Goal: Task Accomplishment & Management: Complete application form

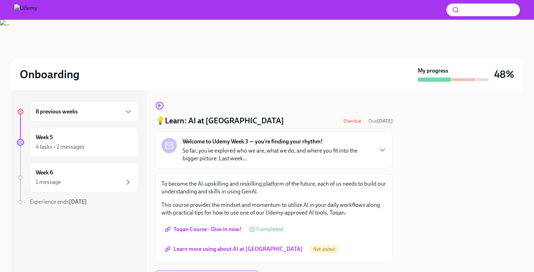
scroll to position [35, 0]
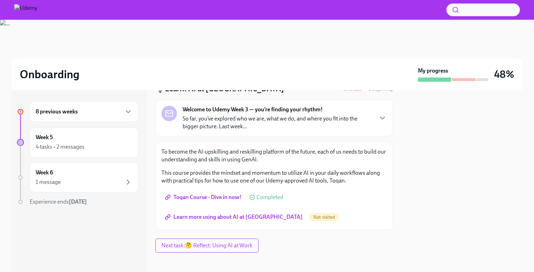
scroll to position [35, 0]
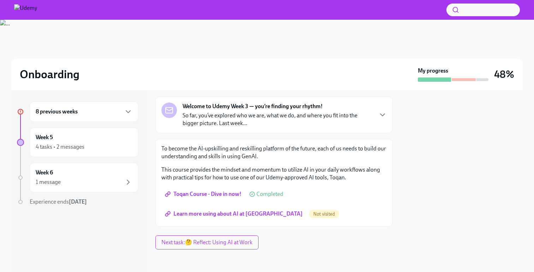
click at [218, 215] on span "Learn more using about AI at [GEOGRAPHIC_DATA]" at bounding box center [234, 214] width 136 height 7
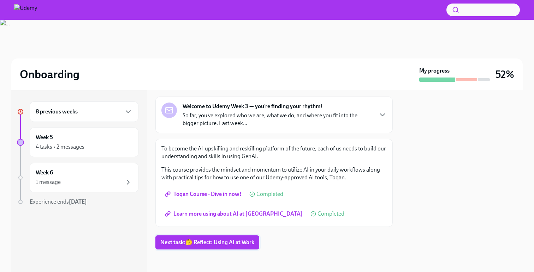
click at [231, 243] on span "Next task : 🤔 Reflect: Using AI at Work" at bounding box center [207, 242] width 94 height 7
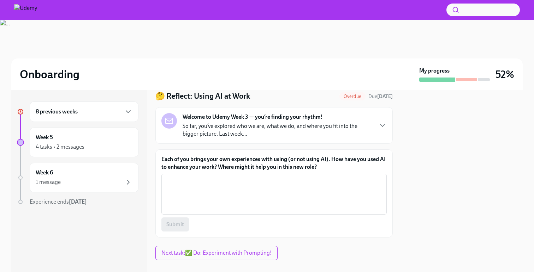
scroll to position [24, 0]
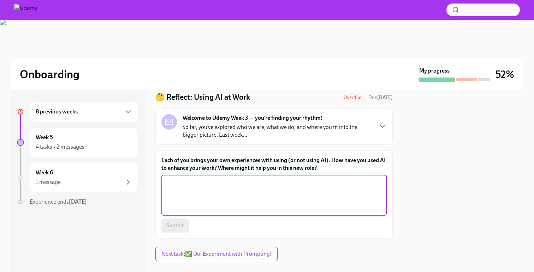
click at [212, 182] on textarea "Each of you brings your own experiences with using (or not using AI). How have …" at bounding box center [274, 196] width 217 height 34
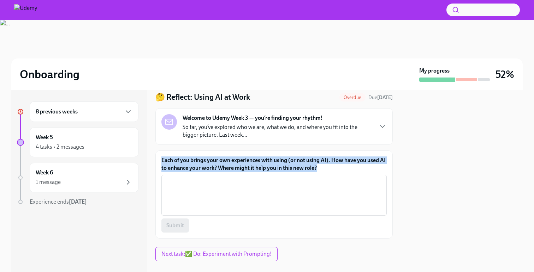
drag, startPoint x: 160, startPoint y: 162, endPoint x: 326, endPoint y: 168, distance: 166.0
click at [326, 168] on div "Each of you brings your own experiences with using (or not using AI). How have …" at bounding box center [273, 195] width 237 height 88
copy label "Each of you brings your own experiences with using (or not using AI). How have …"
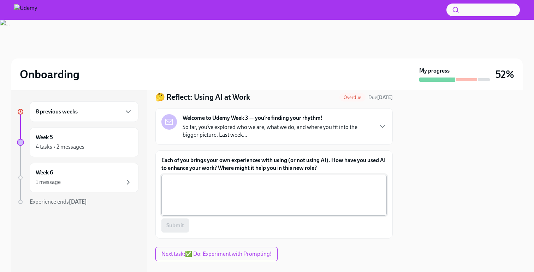
click at [234, 192] on textarea "Each of you brings your own experiences with using (or not using AI). How have …" at bounding box center [274, 196] width 217 height 34
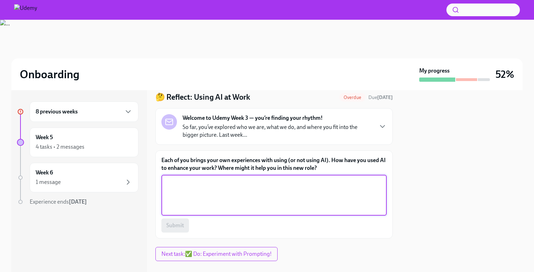
paste textarea "I’ve used AI to save time on tasks like drafting emails, structuring presentati…"
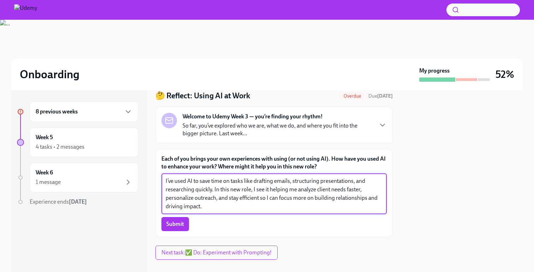
scroll to position [26, 0]
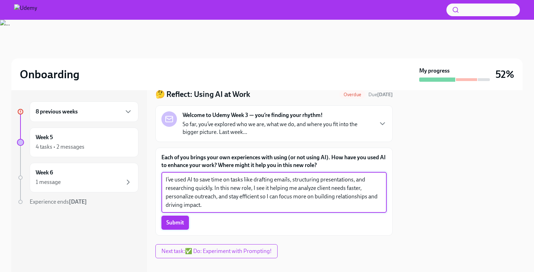
type textarea "I’ve used AI to save time on tasks like drafting emails, structuring presentati…"
click at [168, 226] on span "Submit" at bounding box center [175, 223] width 18 height 7
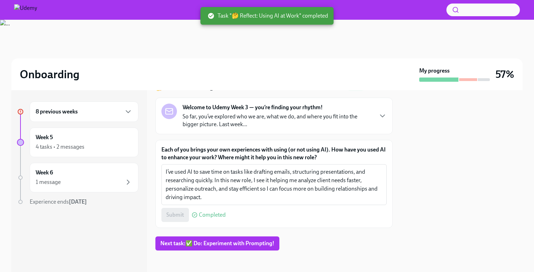
scroll to position [35, 0]
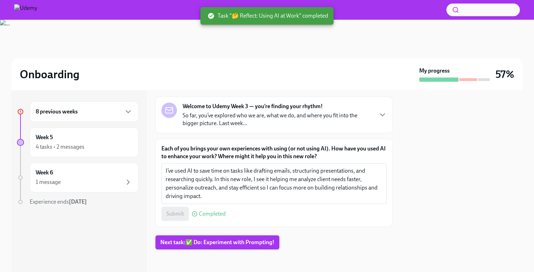
click at [225, 242] on span "Next task : ✅ Do: Experiment with Prompting!" at bounding box center [217, 242] width 114 height 7
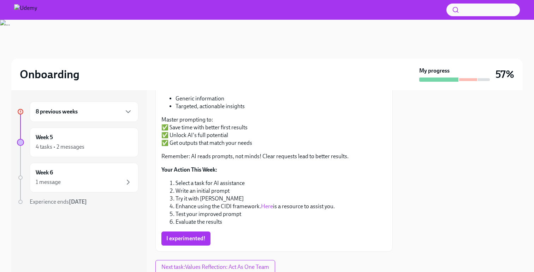
scroll to position [145, 0]
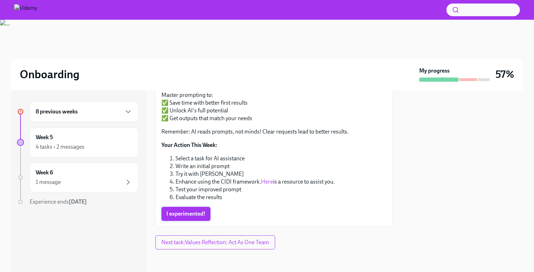
click at [199, 217] on span "I experimented!" at bounding box center [185, 214] width 39 height 7
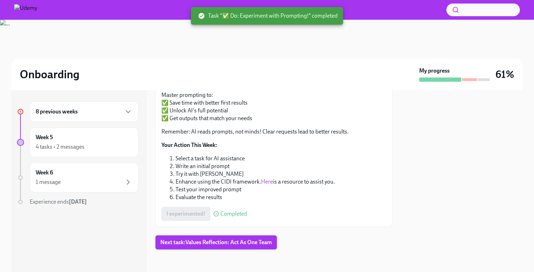
click at [208, 246] on button "Next task : Values Reflection: Act As One Team" at bounding box center [215, 243] width 121 height 14
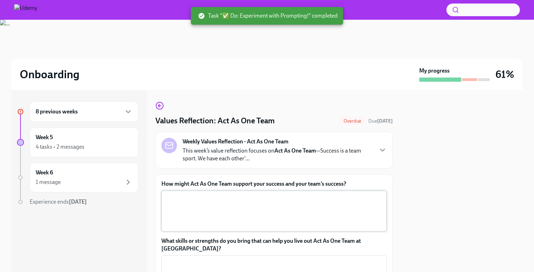
click at [211, 210] on textarea "How might Act As One Team support your success and your team’s success?" at bounding box center [274, 211] width 217 height 34
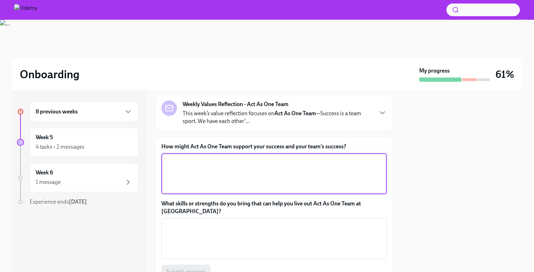
scroll to position [38, 0]
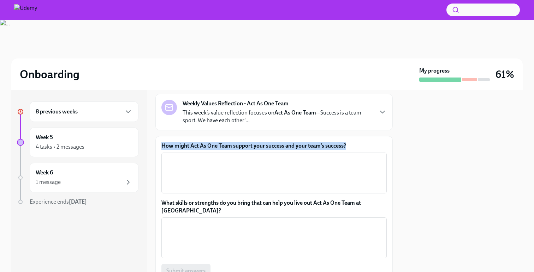
drag, startPoint x: 162, startPoint y: 146, endPoint x: 351, endPoint y: 148, distance: 189.2
click at [351, 148] on label "How might Act As One Team support your success and your team’s success?" at bounding box center [273, 146] width 225 height 8
copy label "How might Act As One Team support your success and your team’s success?"
click at [247, 176] on textarea "How might Act As One Team support your success and your team’s success?" at bounding box center [274, 173] width 217 height 34
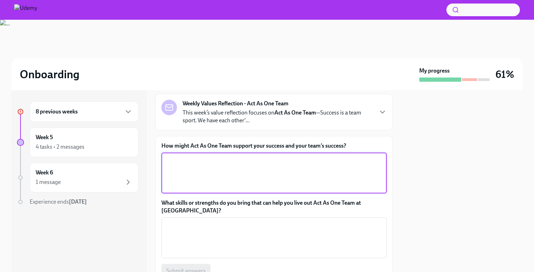
paste textarea "Acting as One Team means we’ve got each other’s back, share ideas openly, and w…"
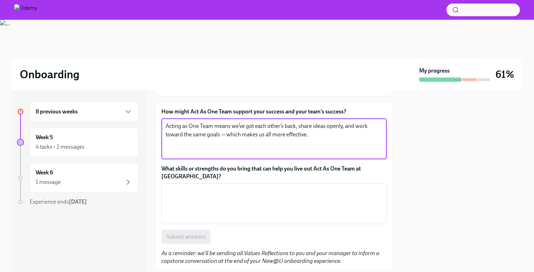
scroll to position [78, 0]
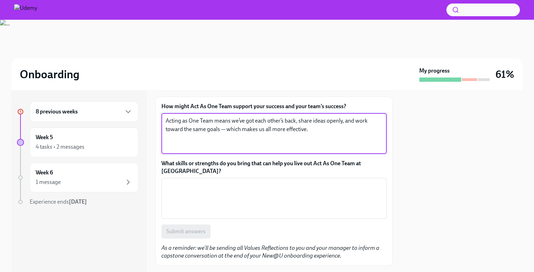
type textarea "Acting as One Team means we’ve got each other’s back, share ideas openly, and w…"
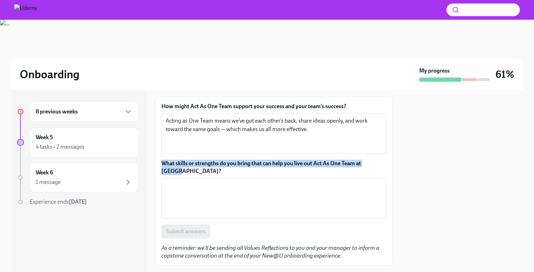
drag, startPoint x: 165, startPoint y: 164, endPoint x: 194, endPoint y: 171, distance: 29.7
click at [194, 171] on div "How might Act As One Team support your success and your team’s success? Acting …" at bounding box center [273, 181] width 237 height 169
copy label "What skills or strengths do you bring that can help you live out Act As One Tea…"
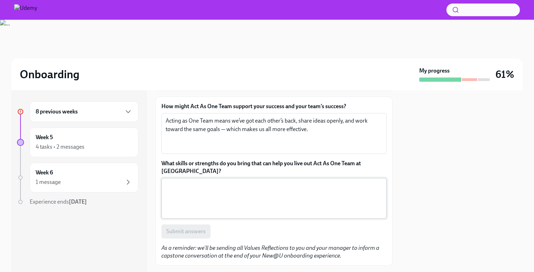
click at [282, 188] on textarea "What skills or strengths do you bring that can help you live out Act As One Tea…" at bounding box center [274, 199] width 217 height 34
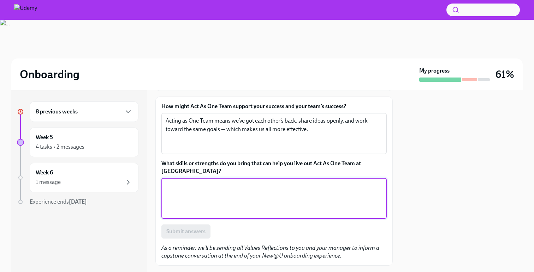
paste textarea "I bring resilience and a strong winning spirit — I stay positive in challenges,…"
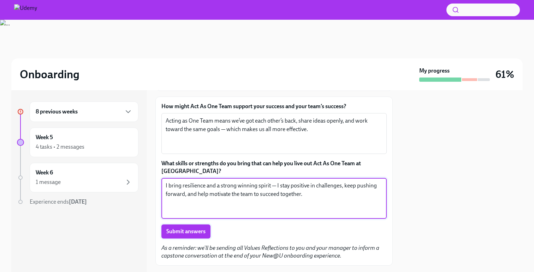
type textarea "I bring resilience and a strong winning spirit — I stay positive in challenges,…"
click at [200, 234] on span "Submit answers" at bounding box center [185, 231] width 39 height 7
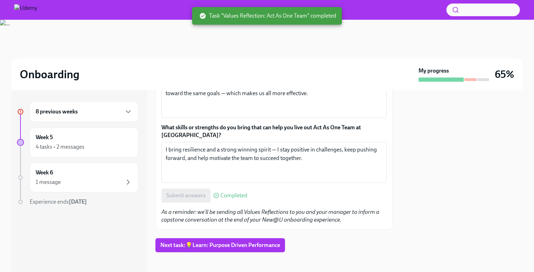
scroll to position [116, 0]
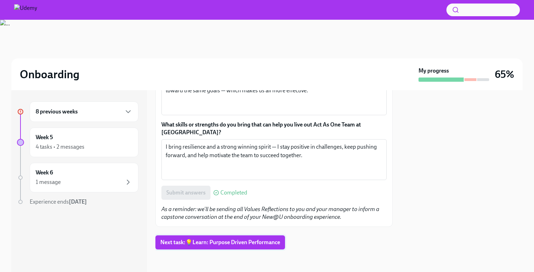
click at [212, 242] on span "Next task : 💡Learn: Purpose Driven Performance" at bounding box center [220, 242] width 120 height 7
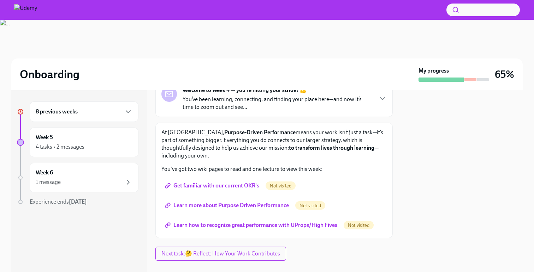
scroll to position [50, 0]
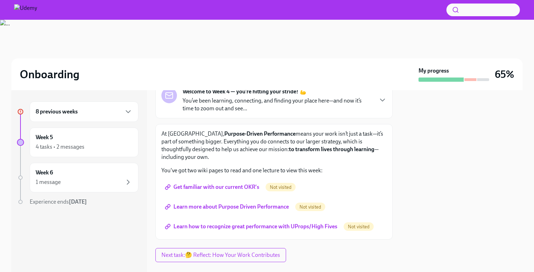
click at [91, 115] on div "8 previous weeks" at bounding box center [84, 112] width 97 height 8
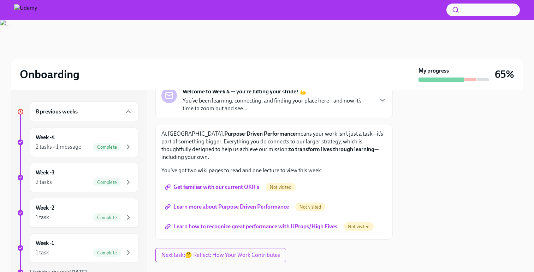
click at [85, 112] on div "8 previous weeks" at bounding box center [84, 112] width 97 height 8
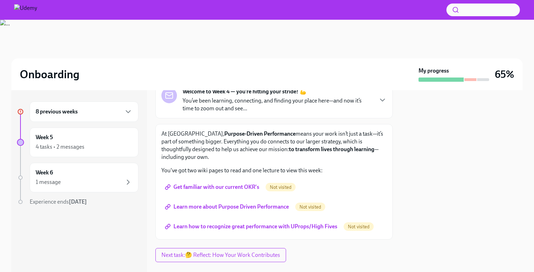
click at [85, 114] on div "8 previous weeks" at bounding box center [84, 112] width 97 height 8
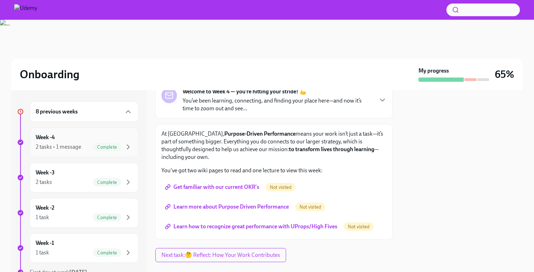
click at [80, 142] on div "Week -4 2 tasks • 1 message Complete" at bounding box center [84, 143] width 97 height 18
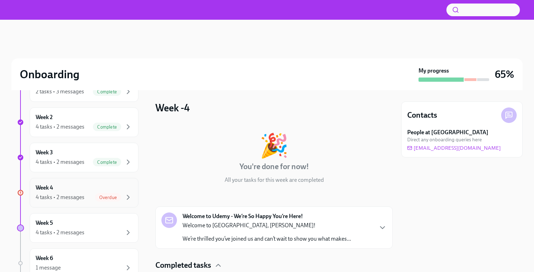
scroll to position [211, 0]
click at [79, 191] on div "Week 4 4 tasks • 2 messages Overdue" at bounding box center [84, 192] width 97 height 18
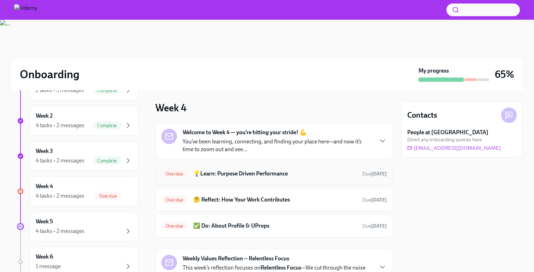
click at [275, 171] on h6 "💡Learn: Purpose Driven Performance" at bounding box center [274, 174] width 163 height 8
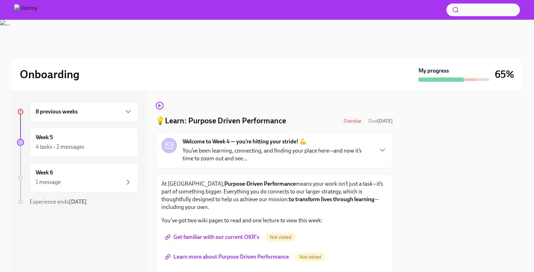
click at [155, 107] on div "8 previous weeks Week 5 4 tasks • 2 messages Week 6 1 message Experience ends […" at bounding box center [266, 181] width 511 height 182
click at [158, 107] on icon "button" at bounding box center [159, 106] width 8 height 8
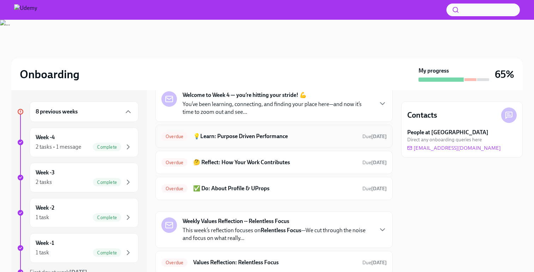
scroll to position [14, 0]
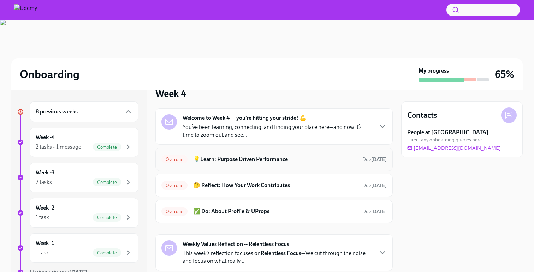
click at [219, 161] on h6 "💡Learn: Purpose Driven Performance" at bounding box center [274, 160] width 163 height 8
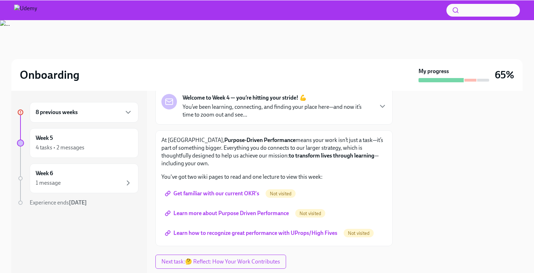
scroll to position [46, 0]
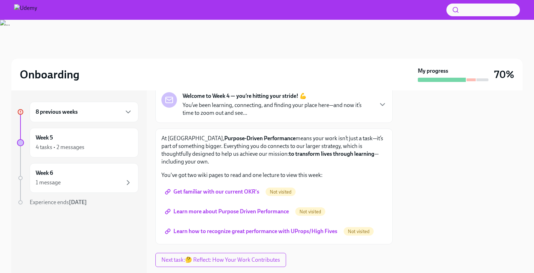
click at [209, 191] on span "Get familiar with our current OKR's" at bounding box center [212, 191] width 93 height 7
click at [230, 193] on span "Get familiar with our current OKR's" at bounding box center [212, 191] width 93 height 7
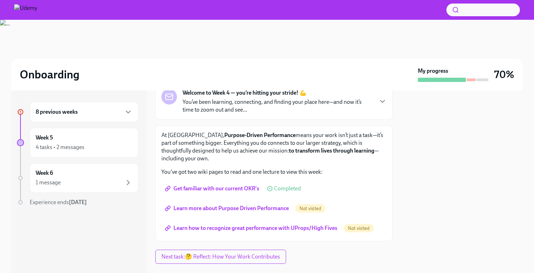
scroll to position [51, 0]
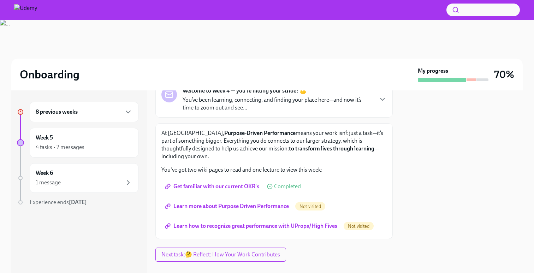
click at [188, 205] on span "Learn more about Purpose Driven Performance" at bounding box center [227, 206] width 122 height 7
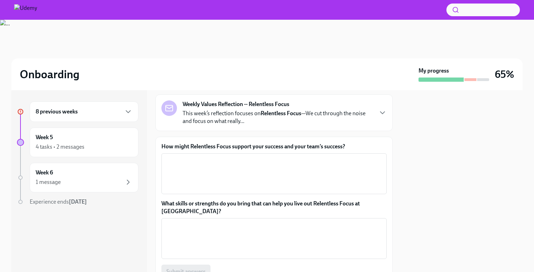
scroll to position [49, 0]
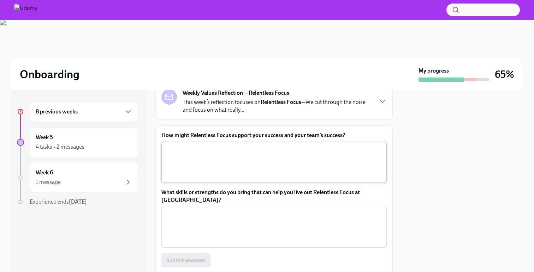
click at [241, 151] on textarea "How might Relentless Focus support your success and your team’s success?" at bounding box center [274, 163] width 217 height 34
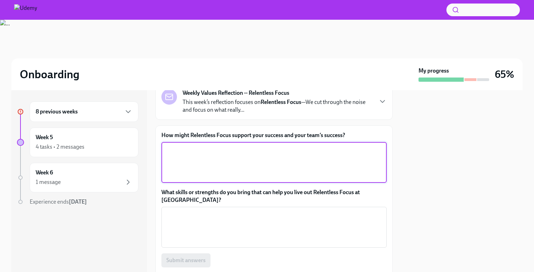
paste textarea "Relentless Focus helps me cut out distractions and stay on what really drives r…"
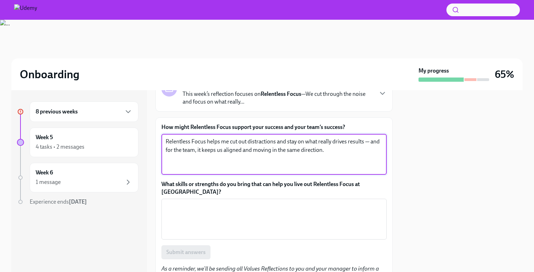
scroll to position [59, 0]
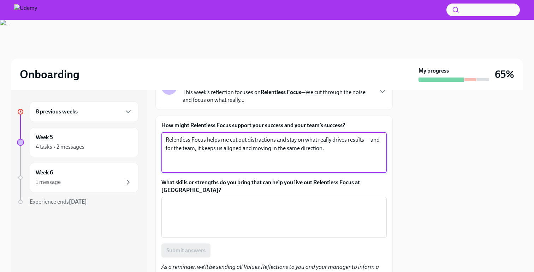
type textarea "Relentless Focus helps me cut out distractions and stay on what really drives r…"
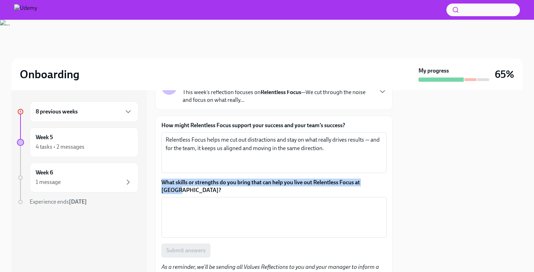
drag, startPoint x: 200, startPoint y: 193, endPoint x: 154, endPoint y: 184, distance: 47.1
click at [154, 184] on div "8 previous weeks Week 5 4 tasks • 2 messages Week 6 1 message Experience ends S…" at bounding box center [266, 181] width 511 height 182
copy label "What skills or strengths do you bring that can help you live out Relentless Foc…"
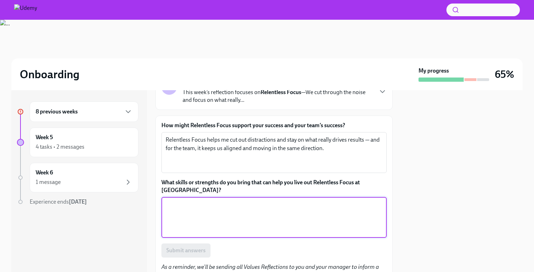
click at [258, 218] on textarea "What skills or strengths do you bring that can help you live out Relentless Foc…" at bounding box center [274, 218] width 217 height 34
paste textarea "I know how to stay calm under pressure and bring the focus and energy needed to…"
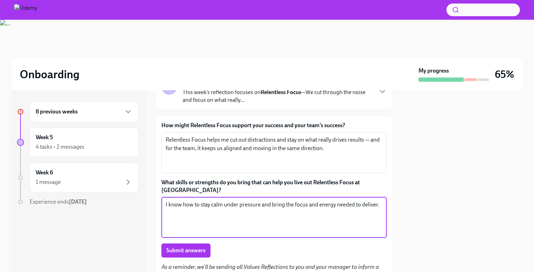
scroll to position [60, 0]
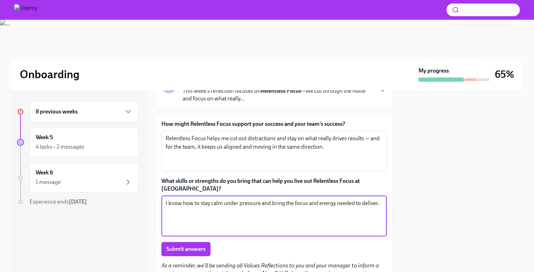
type textarea "I know how to stay calm under pressure and bring the focus and energy needed to…"
click at [204, 251] on span "Submit answers" at bounding box center [185, 249] width 39 height 7
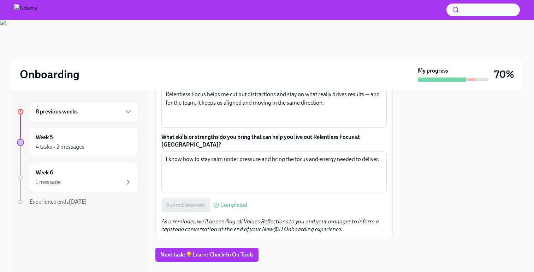
scroll to position [116, 0]
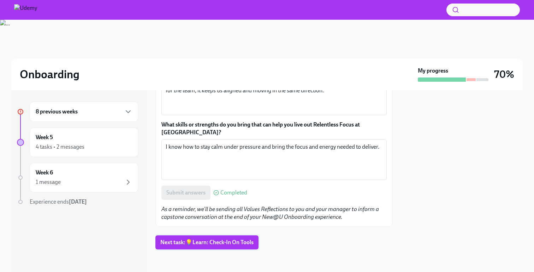
click at [238, 243] on span "Next task : 💡Learn: Check-In On Tools" at bounding box center [206, 242] width 93 height 7
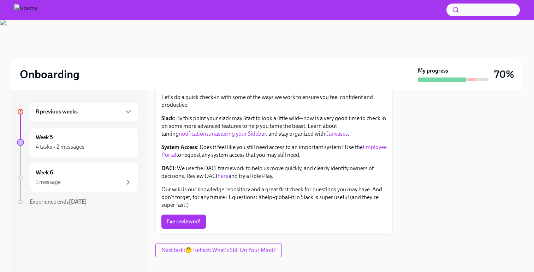
scroll to position [95, 0]
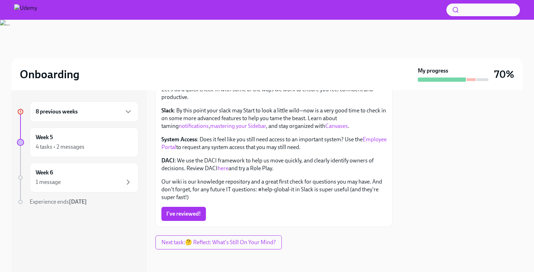
click at [224, 168] on link "here" at bounding box center [222, 168] width 11 height 7
click at [94, 116] on div "8 previous weeks" at bounding box center [84, 112] width 109 height 20
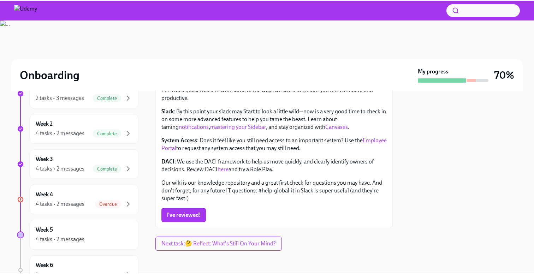
scroll to position [206, 0]
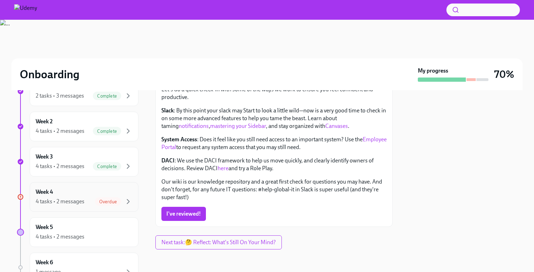
click at [87, 195] on div "Week 4 4 tasks • 2 messages Overdue" at bounding box center [84, 197] width 97 height 18
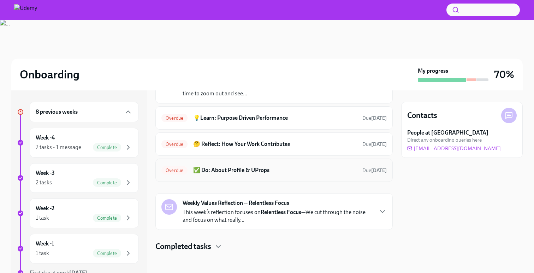
scroll to position [55, 0]
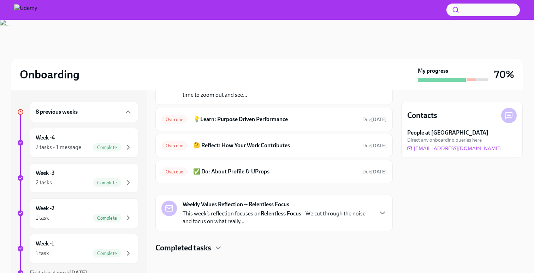
click at [75, 112] on h6 "8 previous weeks" at bounding box center [57, 112] width 42 height 8
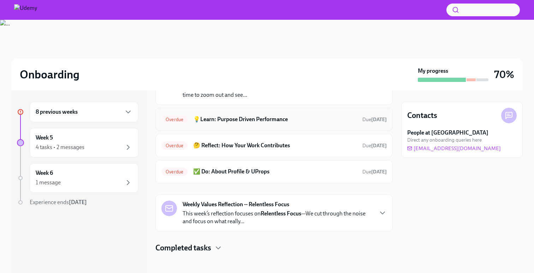
click at [225, 120] on h6 "💡Learn: Purpose Driven Performance" at bounding box center [274, 119] width 163 height 8
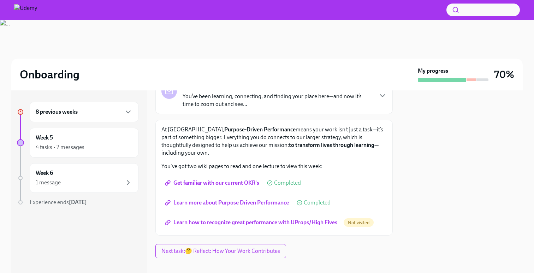
scroll to position [56, 0]
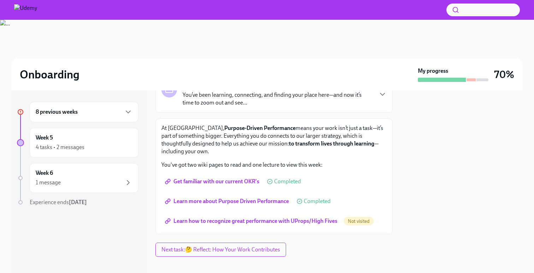
click at [229, 221] on span "Learn how to recognize great performance with UProps/High Fives" at bounding box center [251, 220] width 171 height 7
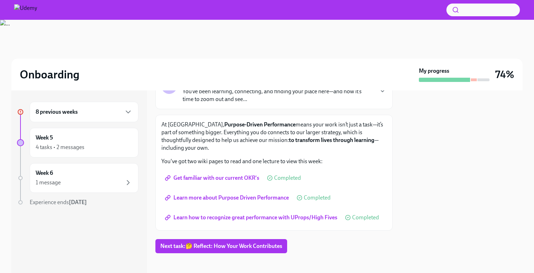
scroll to position [62, 0]
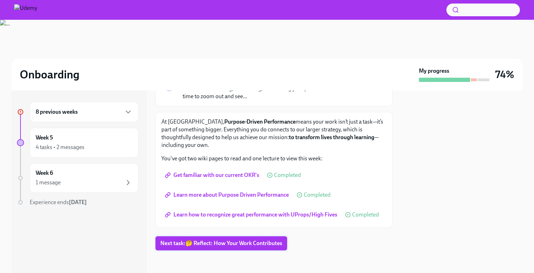
click at [245, 244] on span "Next task : 🤔 Reflect: How Your Work Contributes" at bounding box center [221, 243] width 122 height 7
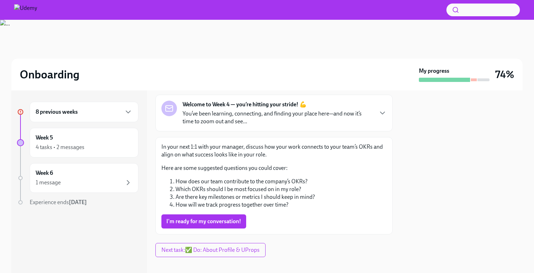
scroll to position [35, 0]
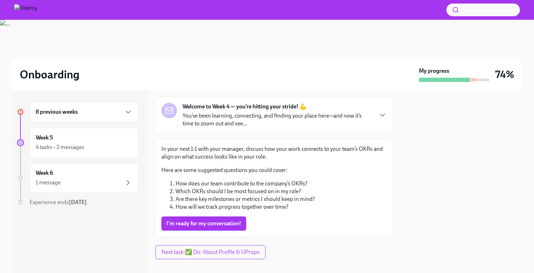
click at [216, 222] on span "I'm ready for my conversation!" at bounding box center [203, 223] width 75 height 7
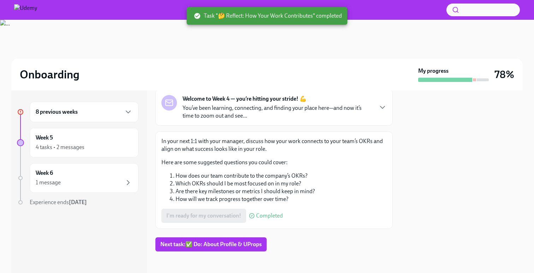
scroll to position [44, 0]
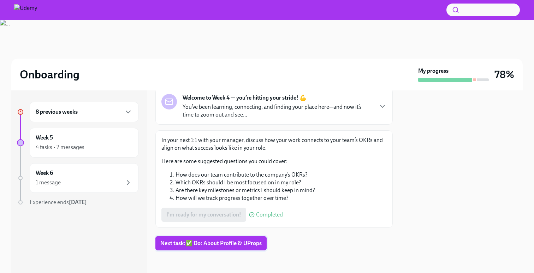
click at [220, 243] on span "Next task : ✅ Do: About Profile & UProps" at bounding box center [210, 243] width 101 height 7
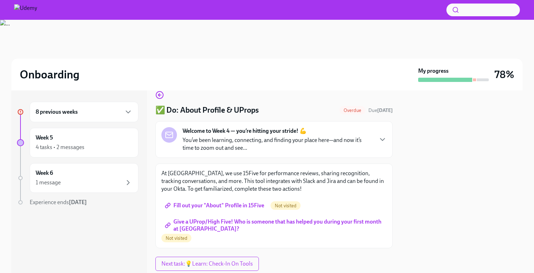
scroll to position [11, 0]
click at [230, 208] on span "Fill out your "About" Profile in 15Five" at bounding box center [215, 205] width 98 height 7
